Goal: Transaction & Acquisition: Subscribe to service/newsletter

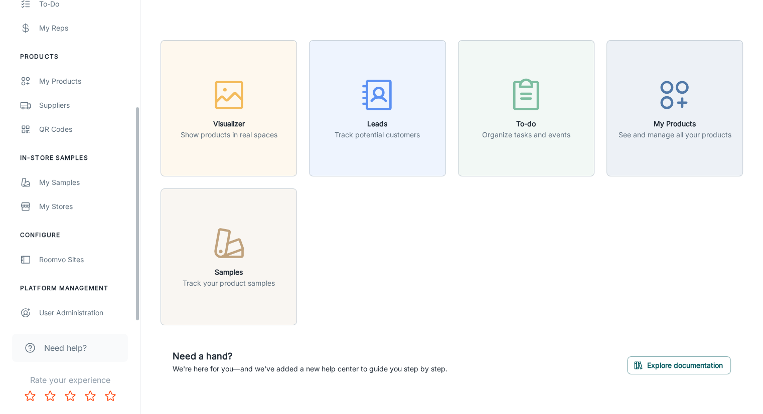
scroll to position [159, 0]
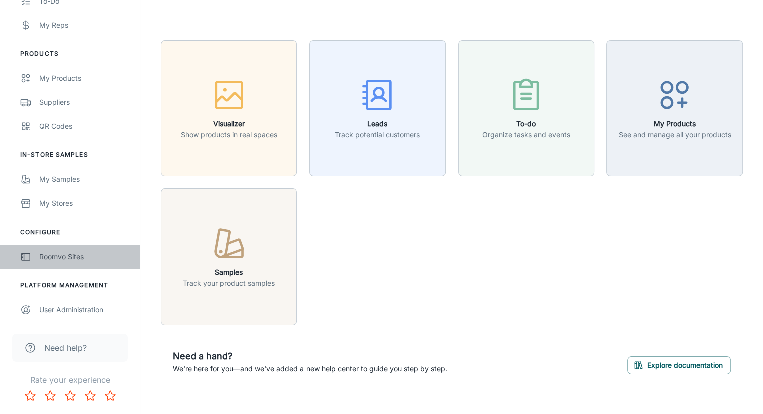
click at [65, 256] on div "Roomvo Sites" at bounding box center [84, 256] width 91 height 11
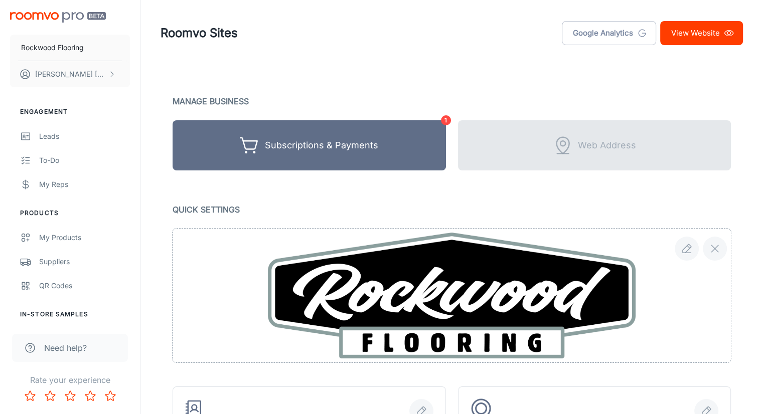
click at [524, 59] on header "Roomvo Sites Google Analytics View Website" at bounding box center [451, 33] width 606 height 66
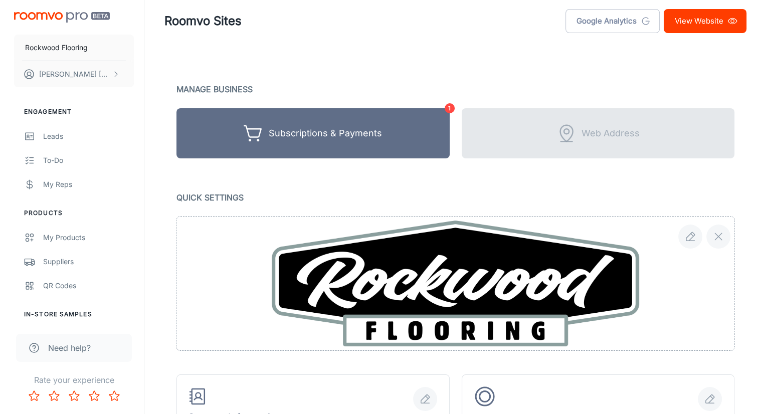
scroll to position [11, 0]
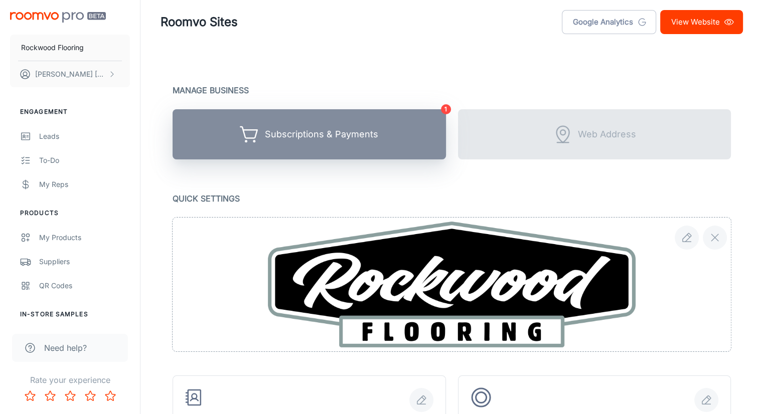
click at [308, 136] on div "Subscriptions & Payments" at bounding box center [321, 135] width 113 height 16
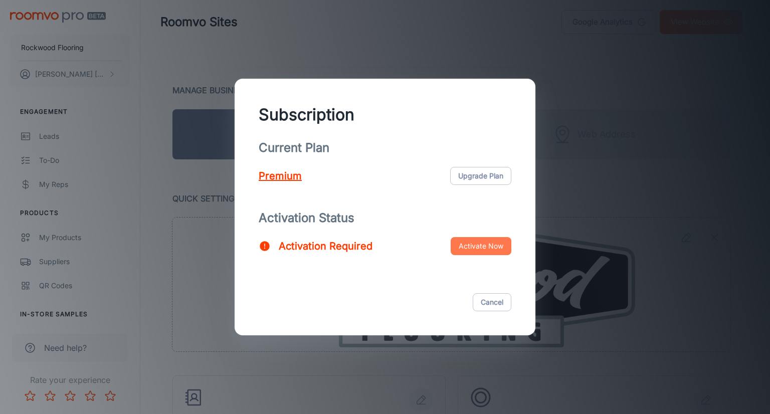
click at [484, 245] on button "Activate Now" at bounding box center [481, 246] width 61 height 18
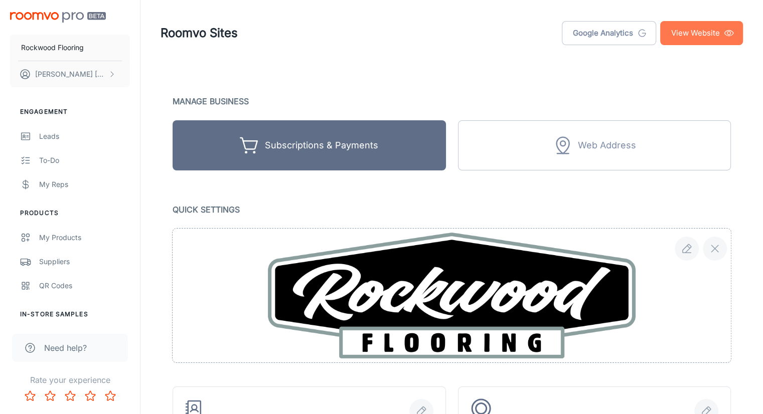
click at [698, 35] on link "View Website" at bounding box center [701, 33] width 83 height 24
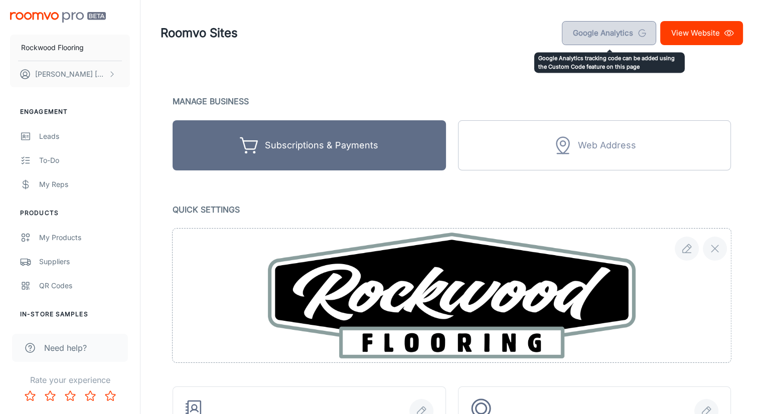
click at [602, 35] on link "Google Analytics" at bounding box center [609, 33] width 94 height 24
